Goal: Information Seeking & Learning: Learn about a topic

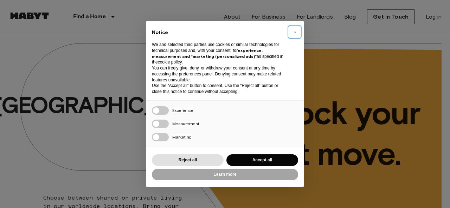
click at [293, 32] on span "×" at bounding box center [294, 32] width 2 height 8
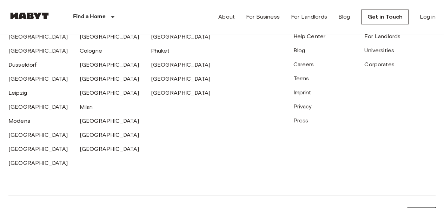
scroll to position [1800, 0]
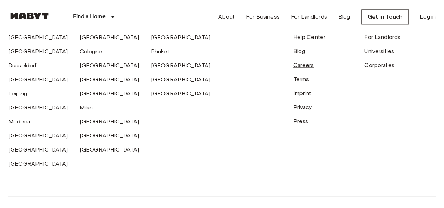
click at [307, 68] on link "Careers" at bounding box center [303, 65] width 21 height 7
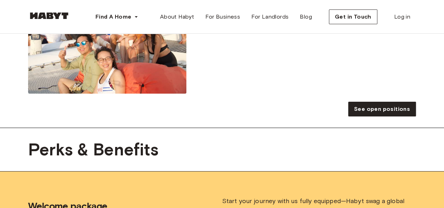
scroll to position [1161, 0]
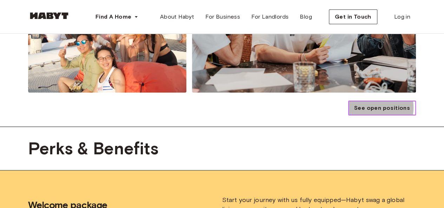
click at [373, 106] on span "See open positions" at bounding box center [382, 108] width 56 height 8
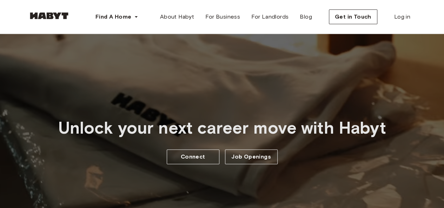
scroll to position [24, 0]
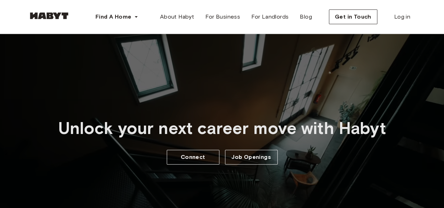
click at [293, 138] on span "Unlock your next career move with Habyt" at bounding box center [222, 128] width 328 height 21
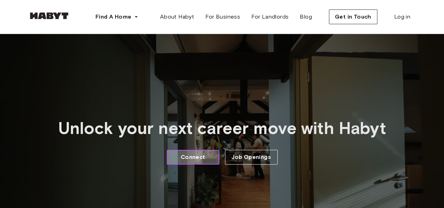
click at [200, 162] on link "Connect" at bounding box center [193, 157] width 53 height 15
